Goal: Obtain resource: Download file/media

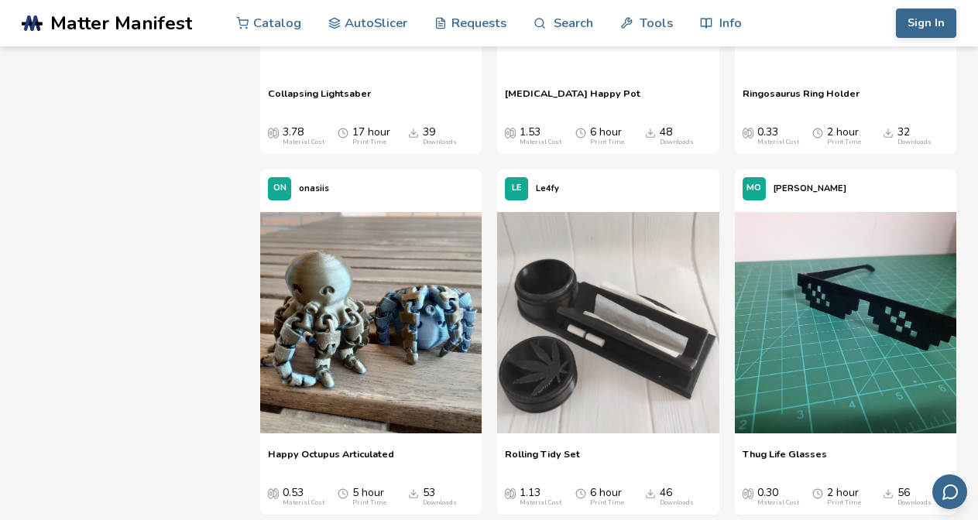
scroll to position [2399, 0]
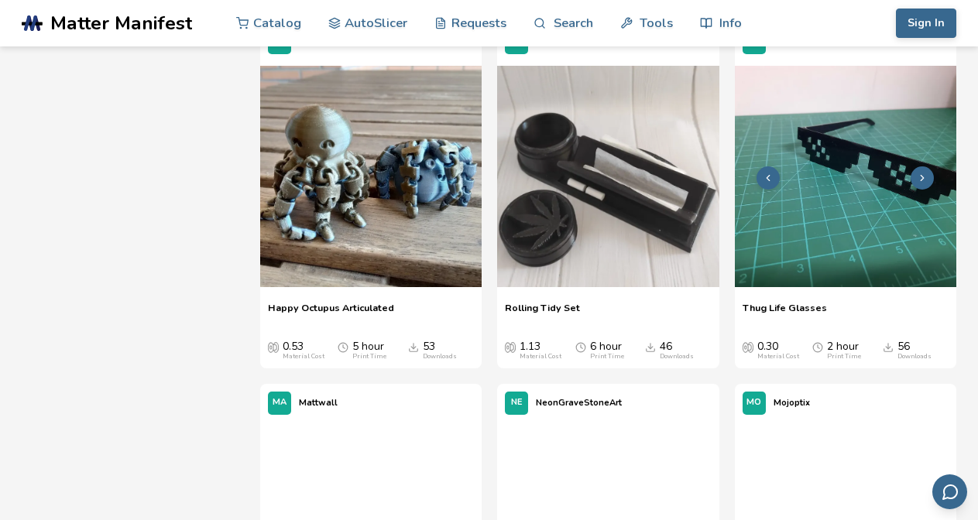
click at [803, 238] on img at bounding box center [845, 176] width 221 height 221
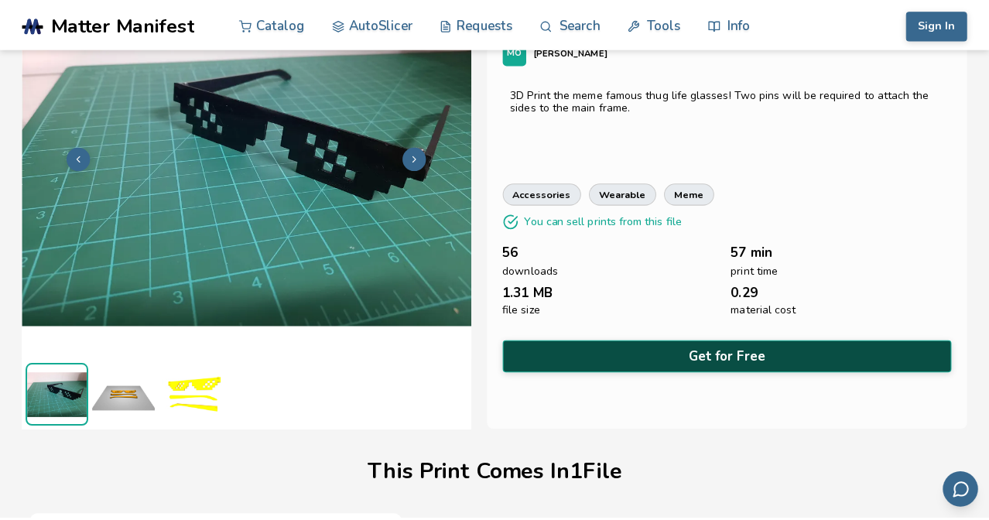
scroll to position [16, 0]
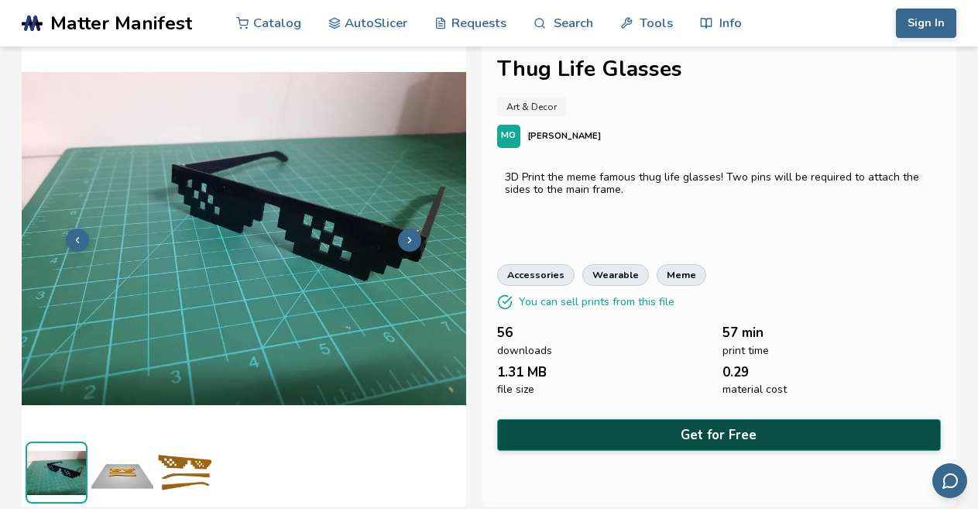
click at [686, 420] on button "Get for Free" at bounding box center [719, 435] width 444 height 32
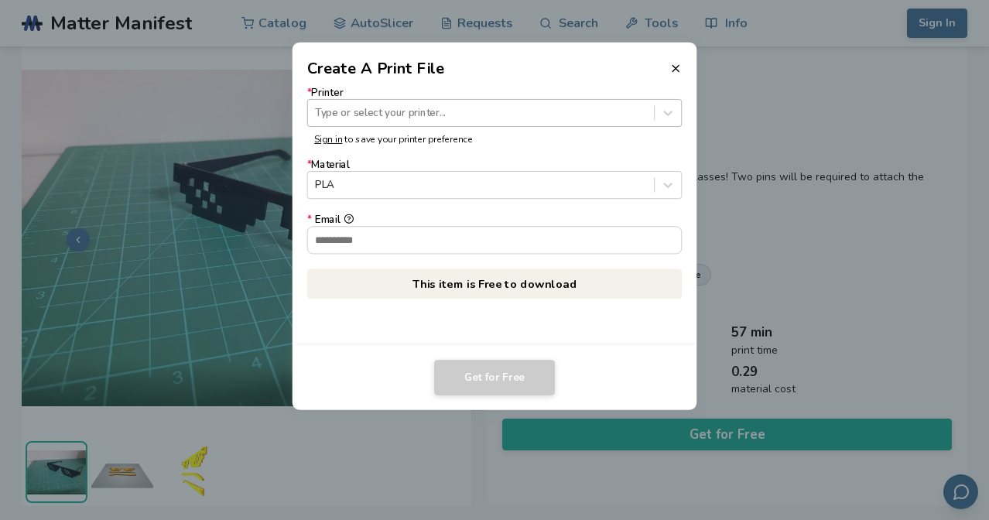
click at [582, 114] on div at bounding box center [480, 112] width 331 height 15
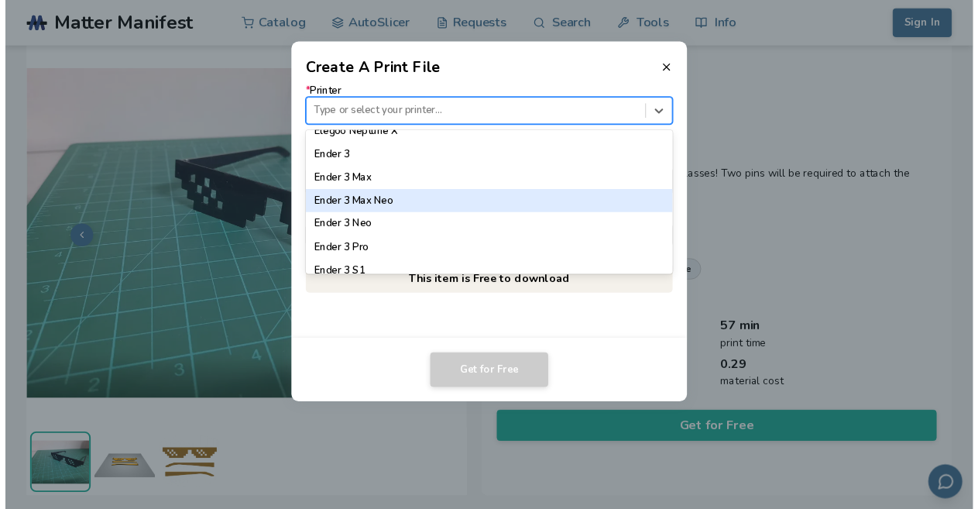
scroll to position [851, 0]
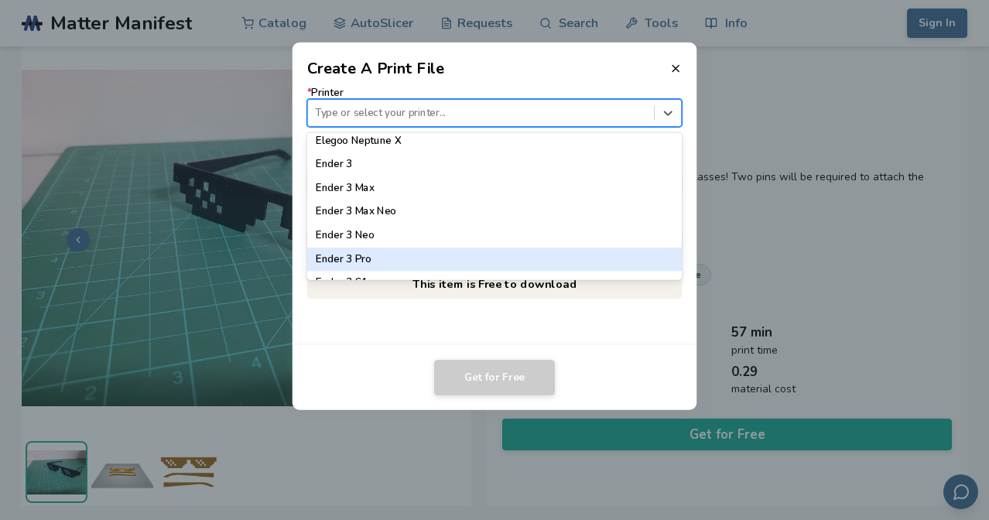
click at [468, 259] on div "Ender 3 Pro" at bounding box center [494, 258] width 375 height 23
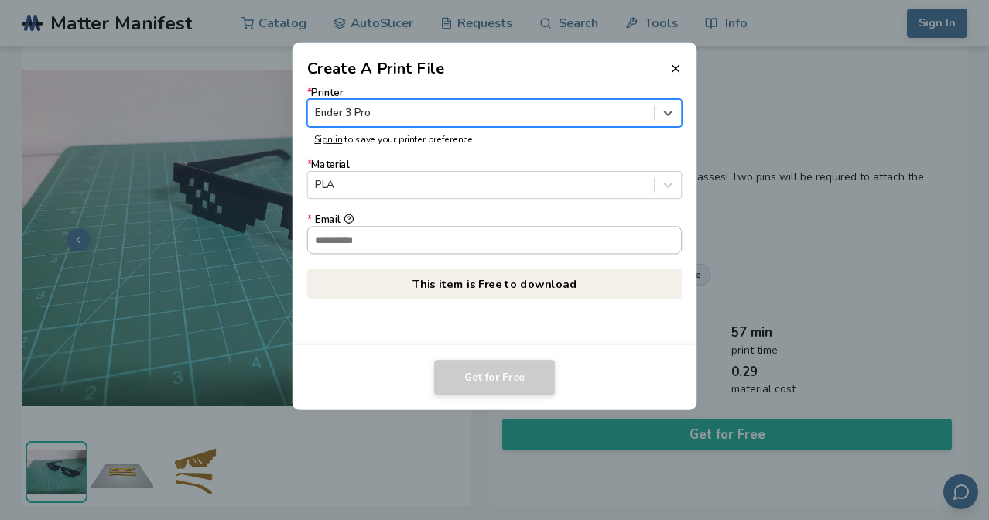
click at [512, 243] on input "* Email" at bounding box center [495, 240] width 374 height 26
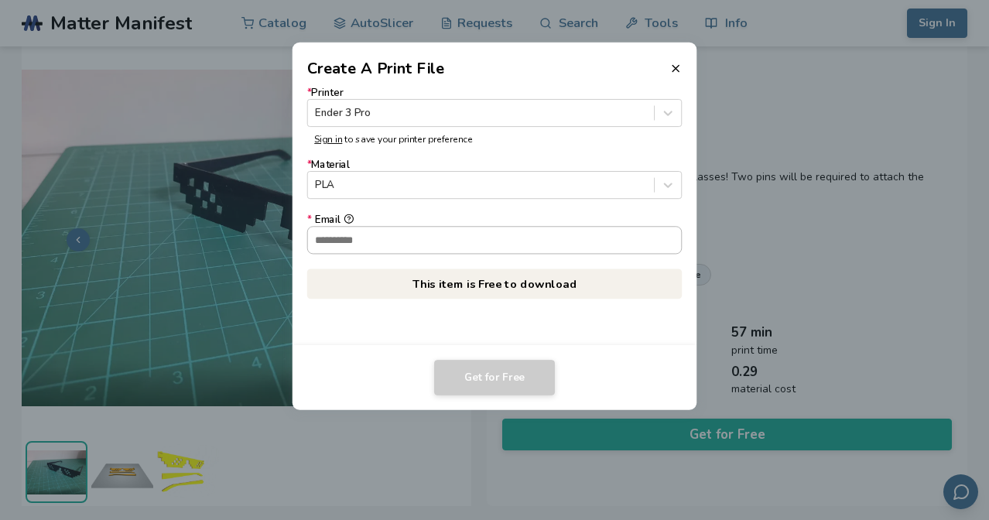
type input "**********"
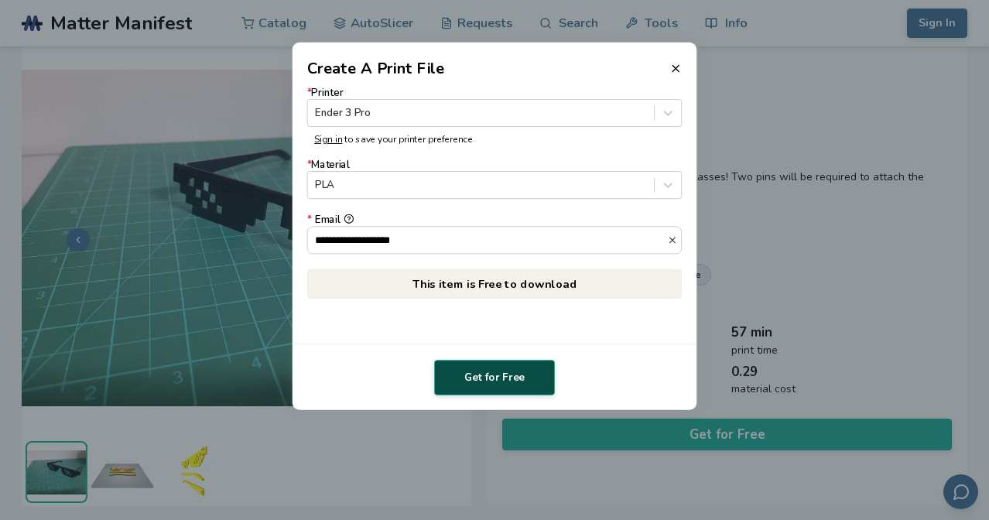
click at [535, 374] on button "Get for Free" at bounding box center [494, 378] width 121 height 36
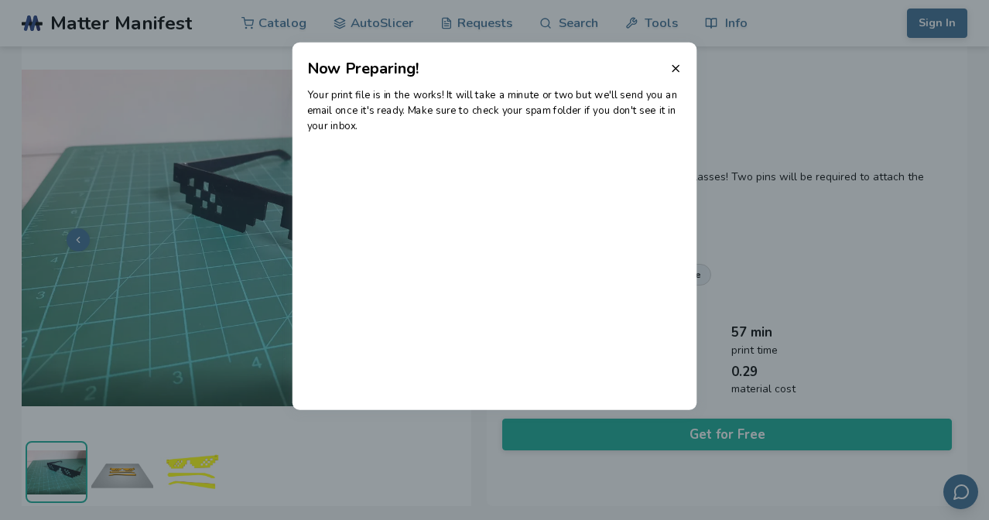
click at [668, 66] on header "Now Preparing!" at bounding box center [495, 61] width 405 height 37
click at [675, 67] on line at bounding box center [676, 68] width 6 height 6
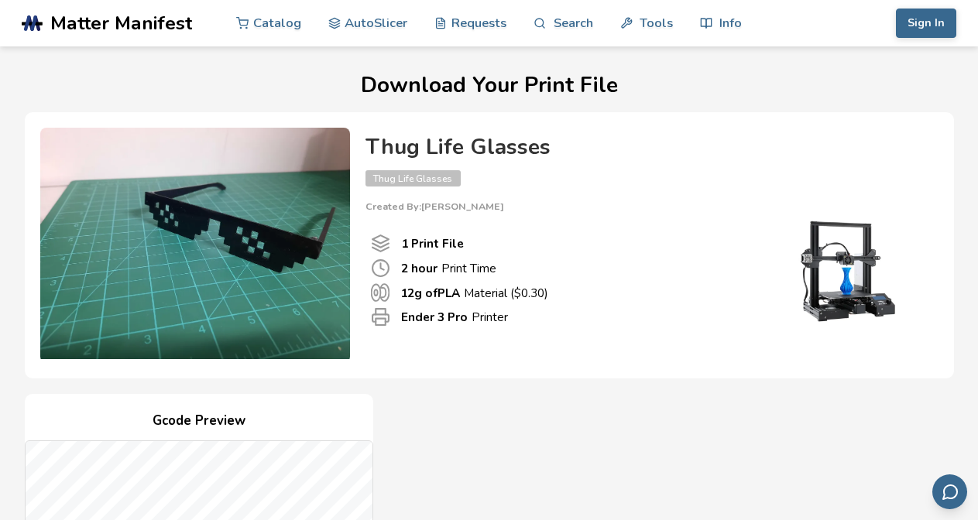
click at [589, 275] on div "2 hour Print Time" at bounding box center [556, 268] width 370 height 19
click at [600, 274] on div "2 hour Print Time" at bounding box center [556, 268] width 370 height 19
drag, startPoint x: 600, startPoint y: 274, endPoint x: 606, endPoint y: 309, distance: 35.4
click at [606, 309] on div "1 Print File 2 hour Print Time 12 g of PLA Material ($ 0.30 ) Ender 3 Pro Print…" at bounding box center [555, 280] width 381 height 136
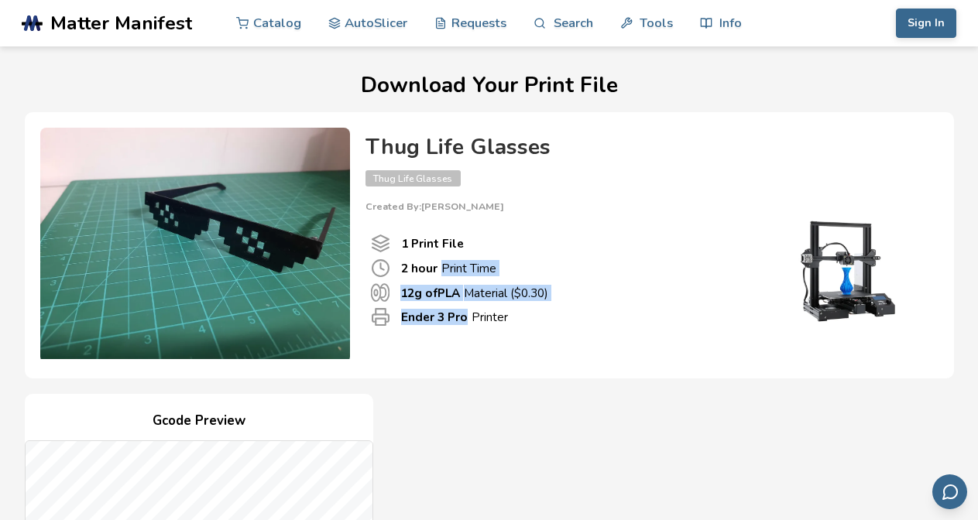
click at [620, 296] on div "12 g of PLA Material ($ 0.30 )" at bounding box center [556, 292] width 370 height 19
click at [368, 264] on div "1 Print File 2 hour Print Time 12 g of PLA Material ($ 0.30 ) Ender 3 Pro Print…" at bounding box center [555, 280] width 381 height 136
click at [303, 264] on img at bounding box center [195, 244] width 310 height 232
click at [724, 269] on div "2 hour Print Time" at bounding box center [556, 268] width 370 height 19
click at [840, 255] on img at bounding box center [845, 270] width 155 height 116
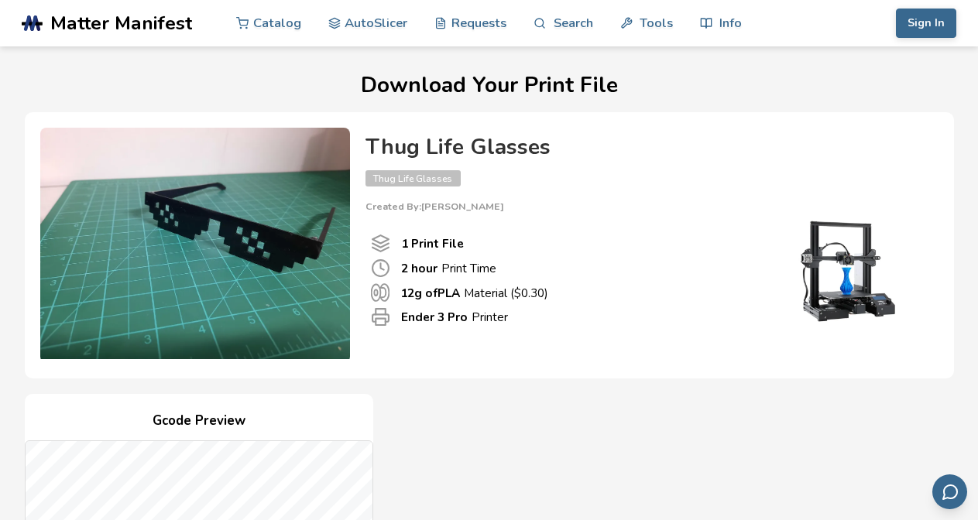
click at [298, 231] on img at bounding box center [195, 244] width 310 height 232
click at [397, 219] on div "1 Print File 2 hour Print Time 12 g of PLA Material ($ 0.30 ) Ender 3 Pro Print…" at bounding box center [555, 280] width 381 height 136
click at [466, 235] on div "1 Print File" at bounding box center [556, 243] width 370 height 19
click at [510, 86] on h1 "Download Your Print File" at bounding box center [489, 86] width 934 height 24
click at [418, 189] on div "Thug Life Glasses Thug Life Glasses Created By: mohamed-emad" at bounding box center [643, 173] width 557 height 77
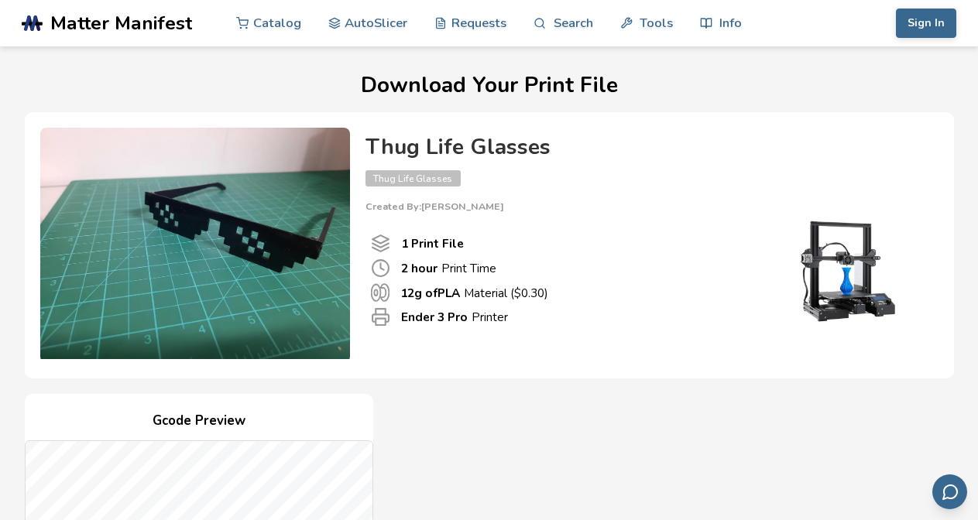
click at [431, 215] on div "1 Print File 2 hour Print Time 12 g of PLA Material ($ 0.30 ) Ender 3 Pro Print…" at bounding box center [555, 280] width 381 height 136
click at [356, 290] on div "Thug Life Glasses Thug Life Glasses Created By: mohamed-emad 1 Print File 2 hou…" at bounding box center [644, 242] width 588 height 229
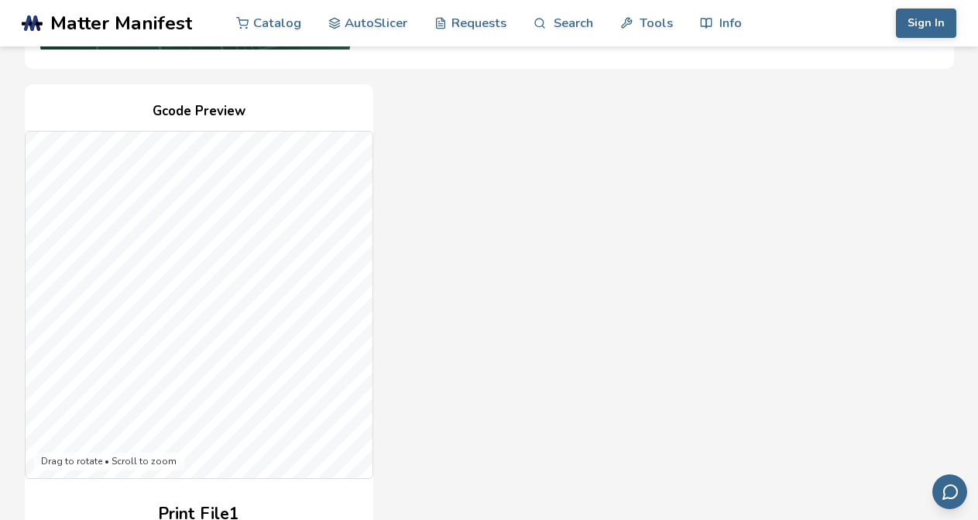
scroll to position [542, 0]
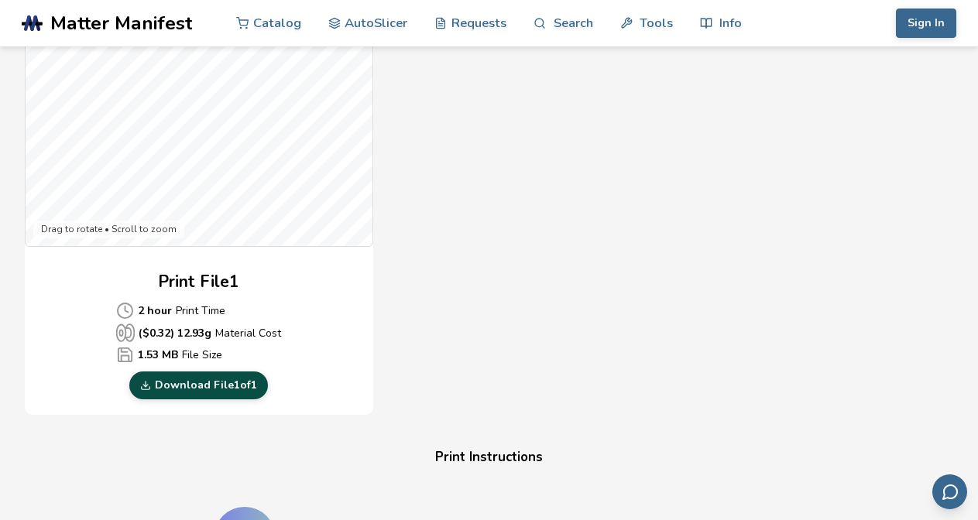
click at [226, 379] on link "Download File 1 of 1" at bounding box center [198, 386] width 139 height 28
